Goal: Task Accomplishment & Management: Use online tool/utility

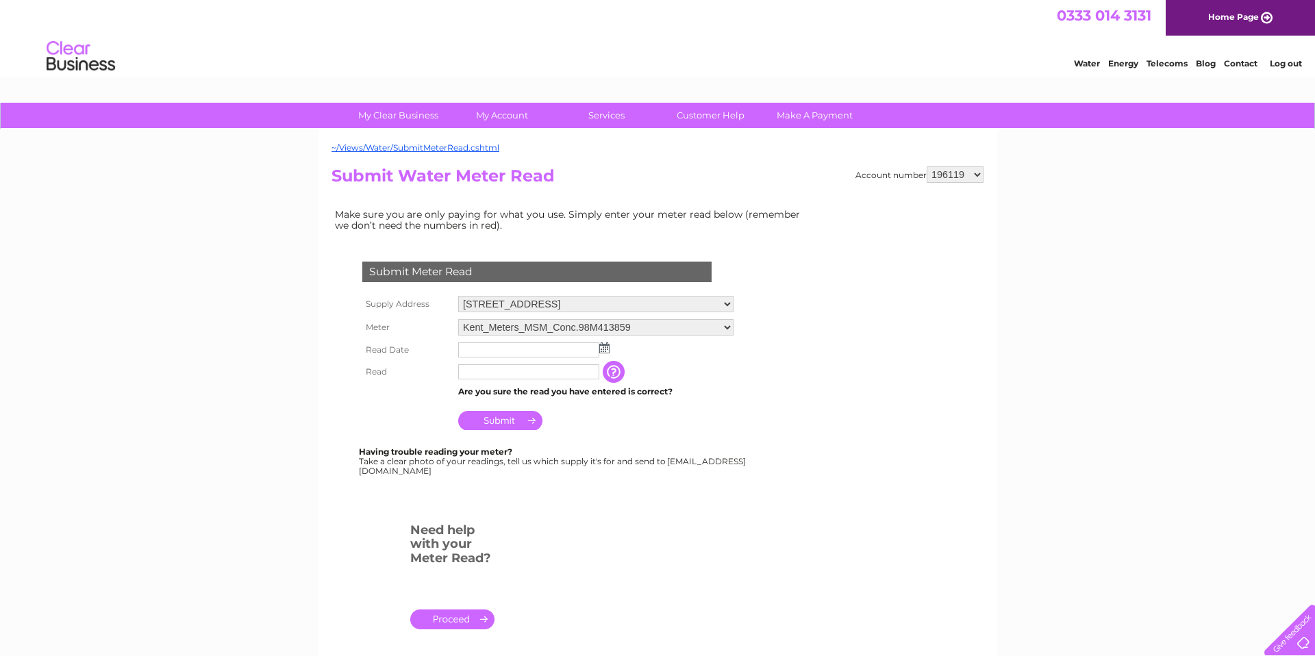
click at [480, 373] on input "text" at bounding box center [528, 371] width 141 height 15
paste input "02067"
type input "02067"
click at [602, 348] on img at bounding box center [604, 348] width 10 height 11
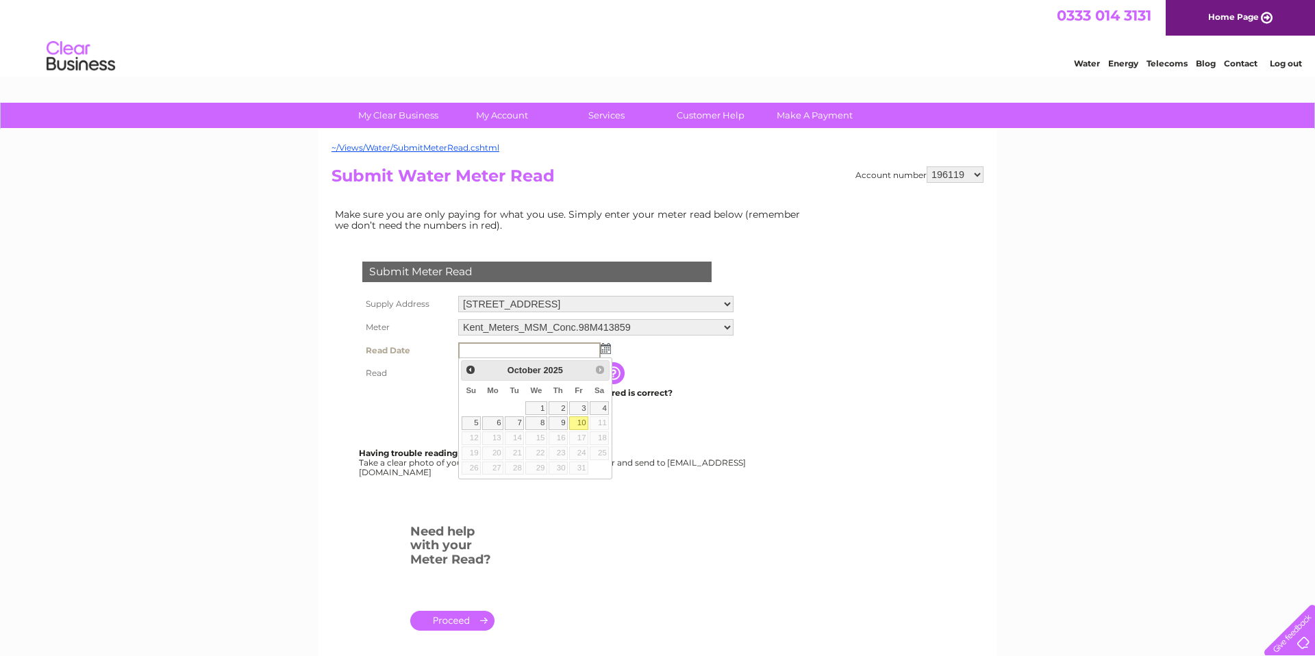
click at [579, 423] on link "10" at bounding box center [578, 424] width 19 height 14
type input "2025/10/10"
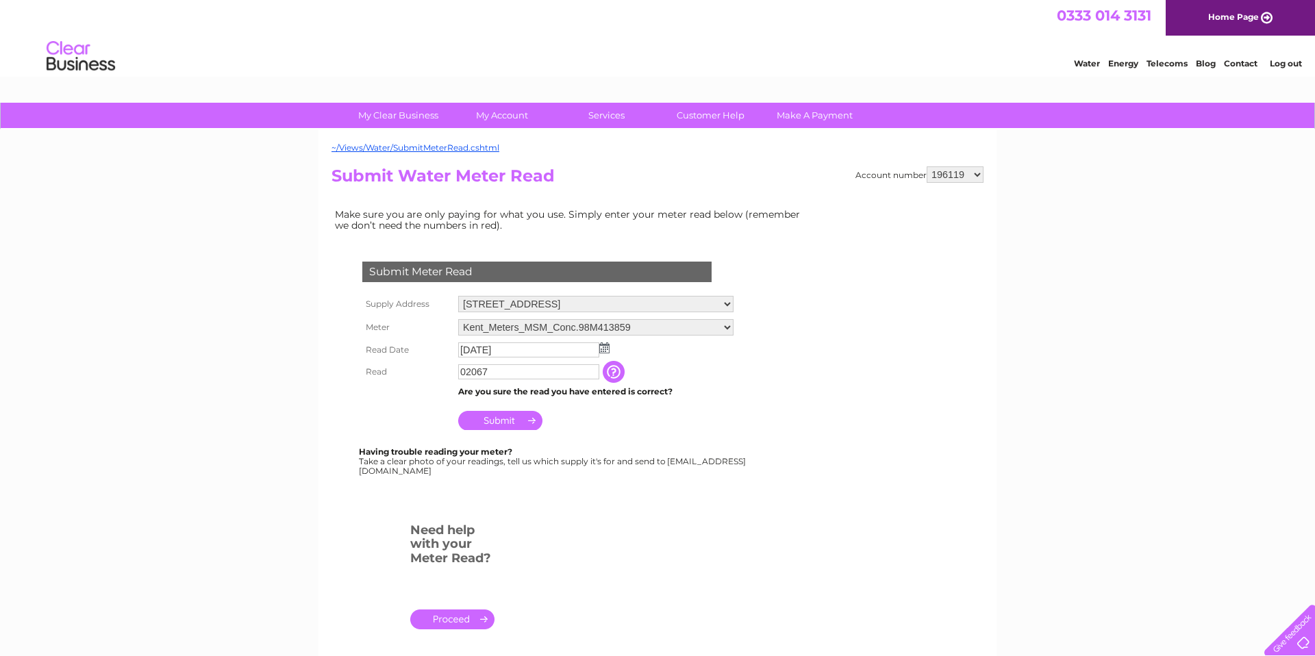
click at [493, 420] on input "Submit" at bounding box center [500, 420] width 84 height 19
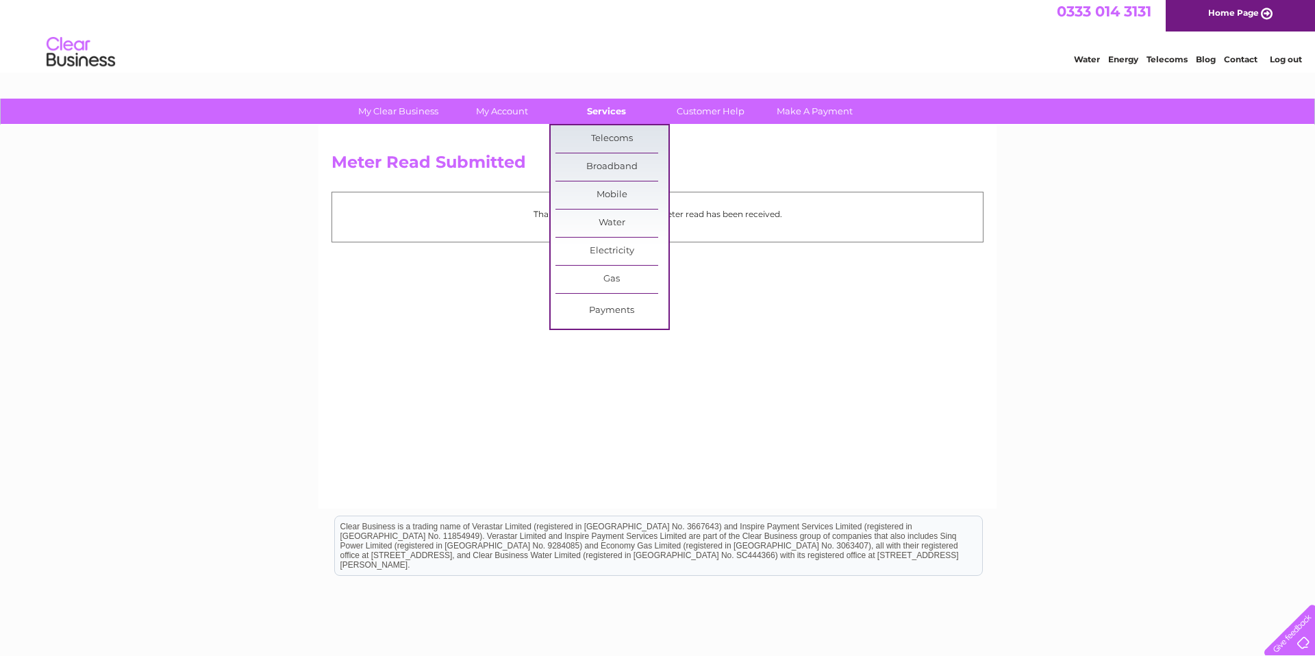
scroll to position [5, 0]
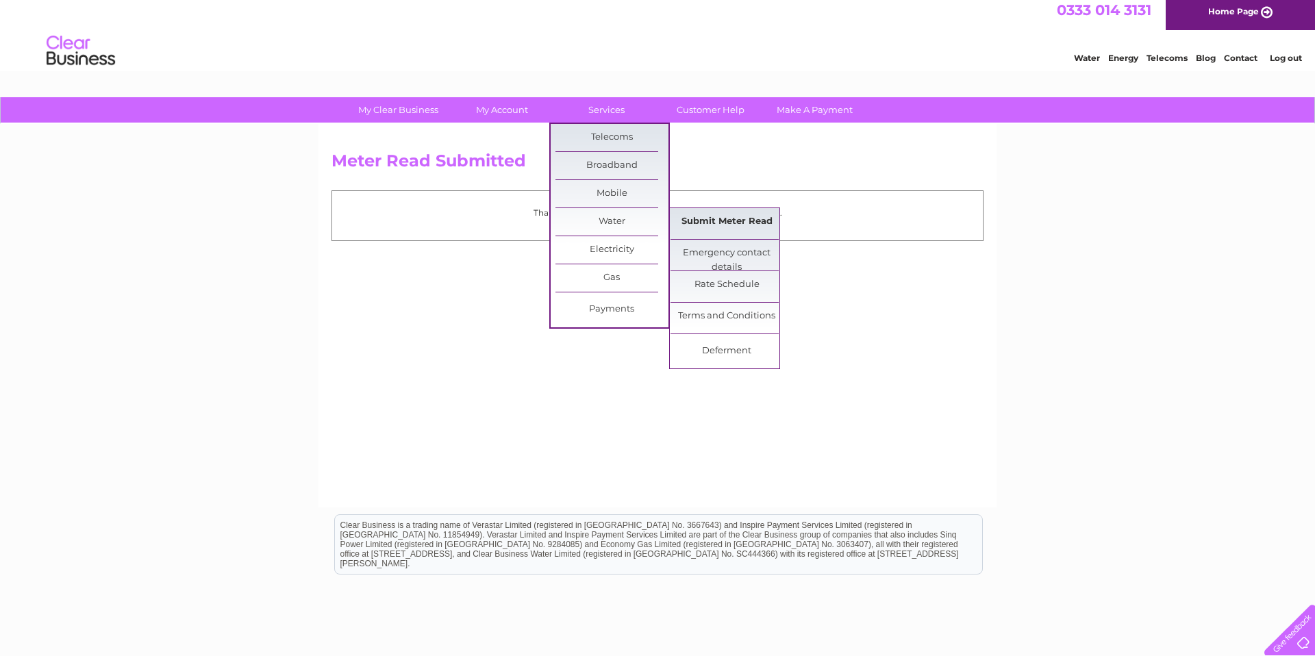
click at [713, 226] on link "Submit Meter Read" at bounding box center [727, 221] width 113 height 27
